Goal: Task Accomplishment & Management: Manage account settings

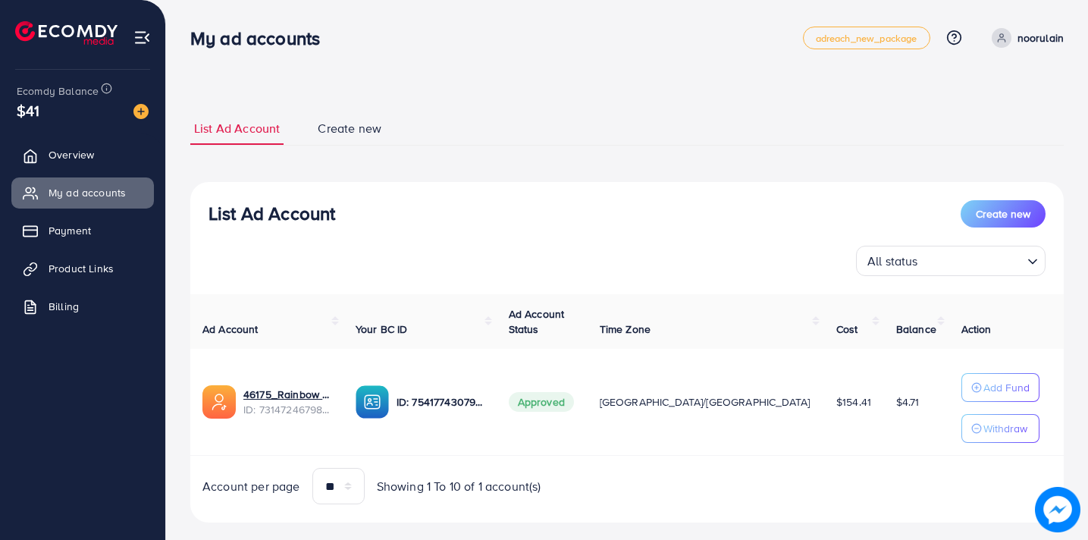
click at [76, 0] on div at bounding box center [83, 27] width 166 height 54
